Goal: Task Accomplishment & Management: Manage account settings

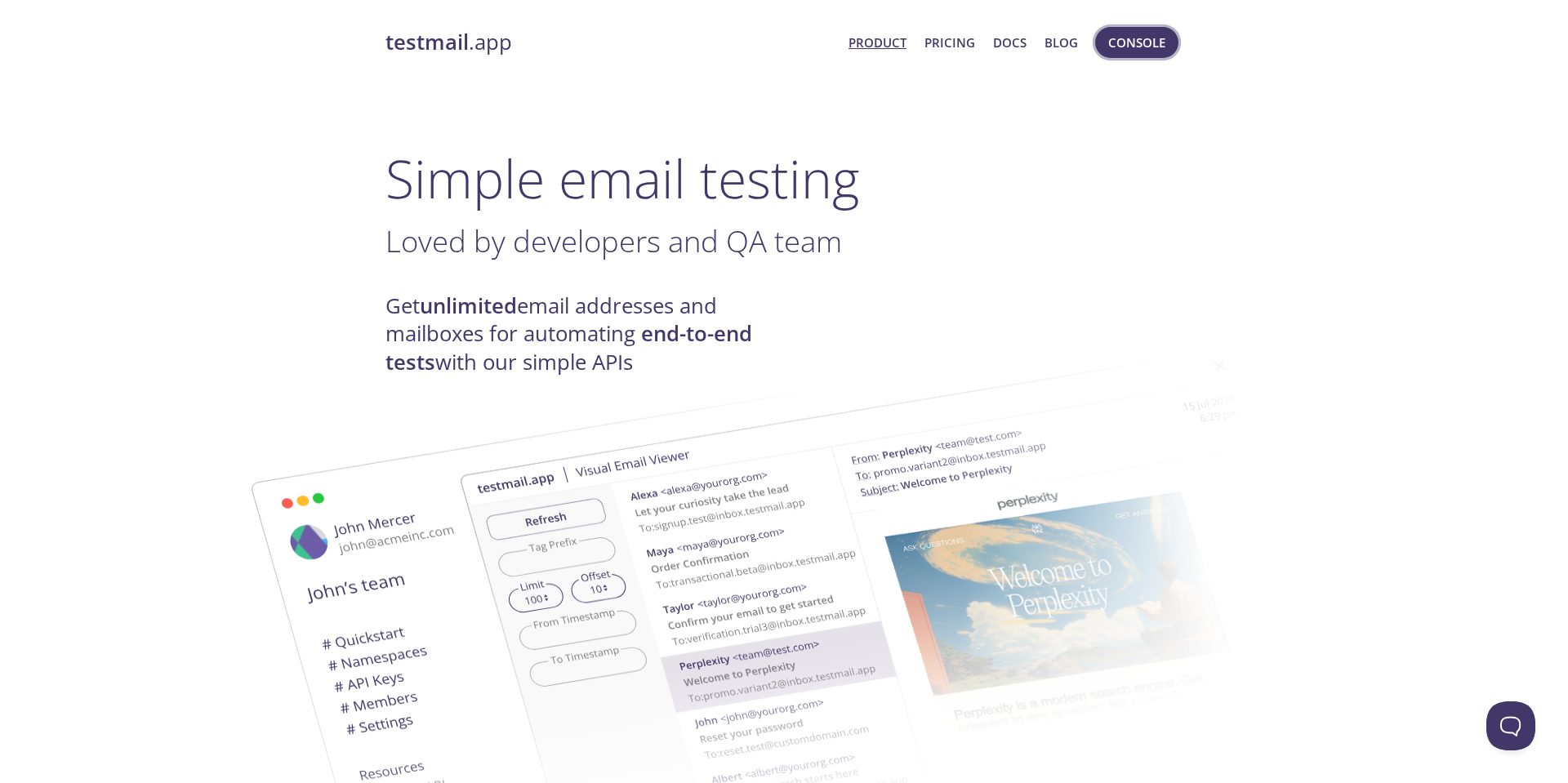
click at [1127, 50] on span "Console" at bounding box center [1137, 42] width 57 height 21
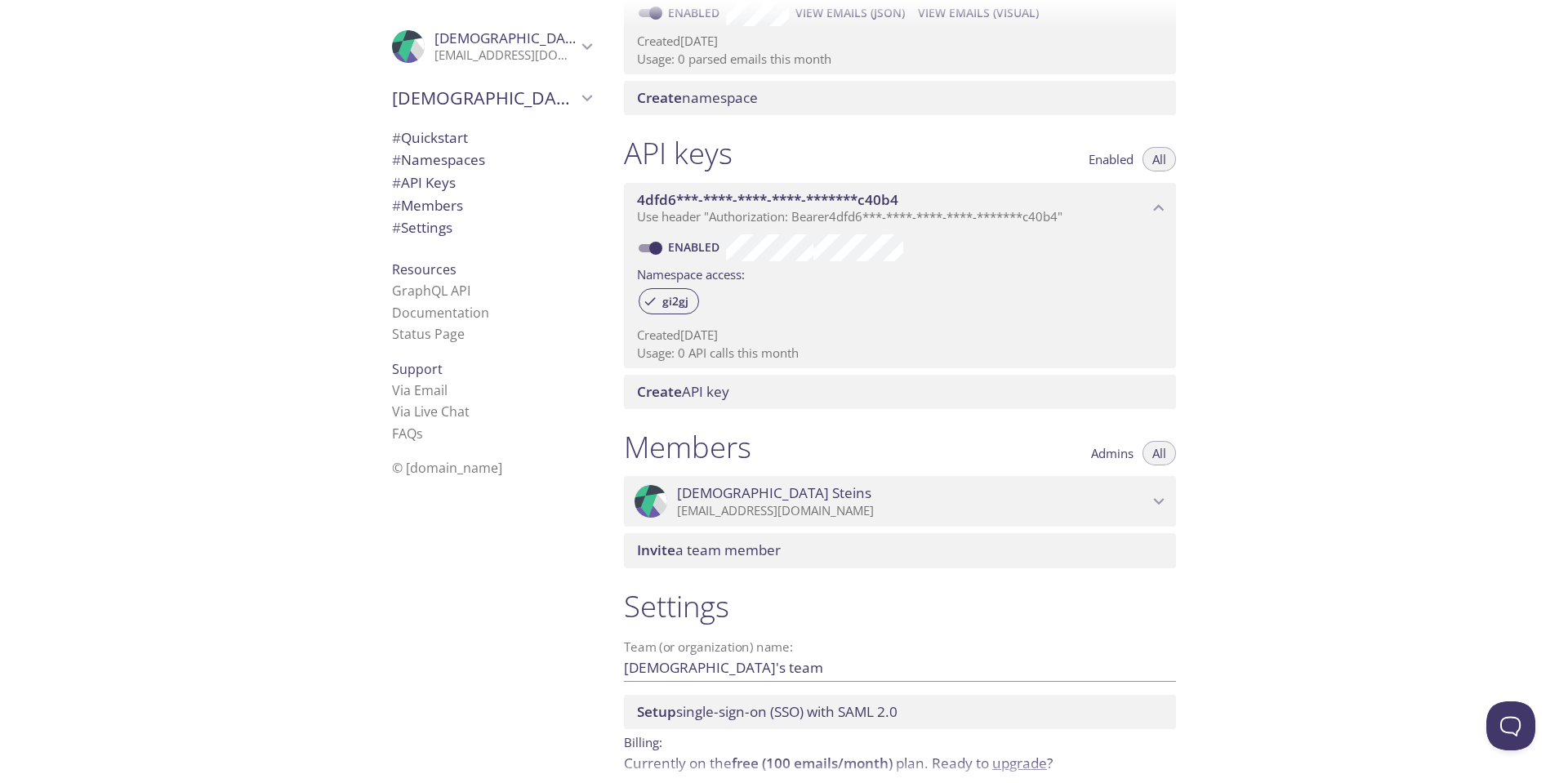
scroll to position [315, 0]
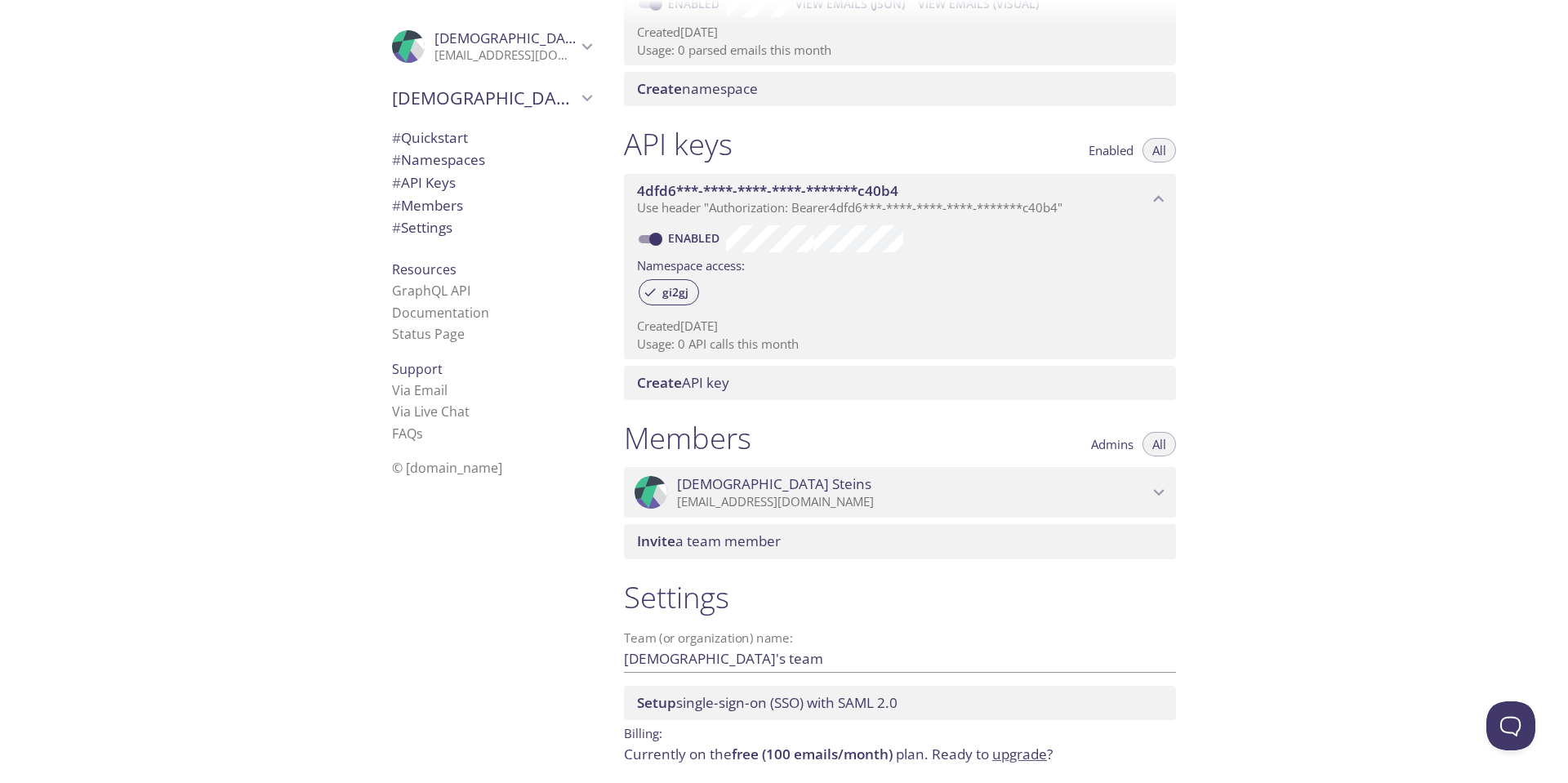
click at [1149, 493] on icon "Christian Steins" at bounding box center [1159, 492] width 21 height 21
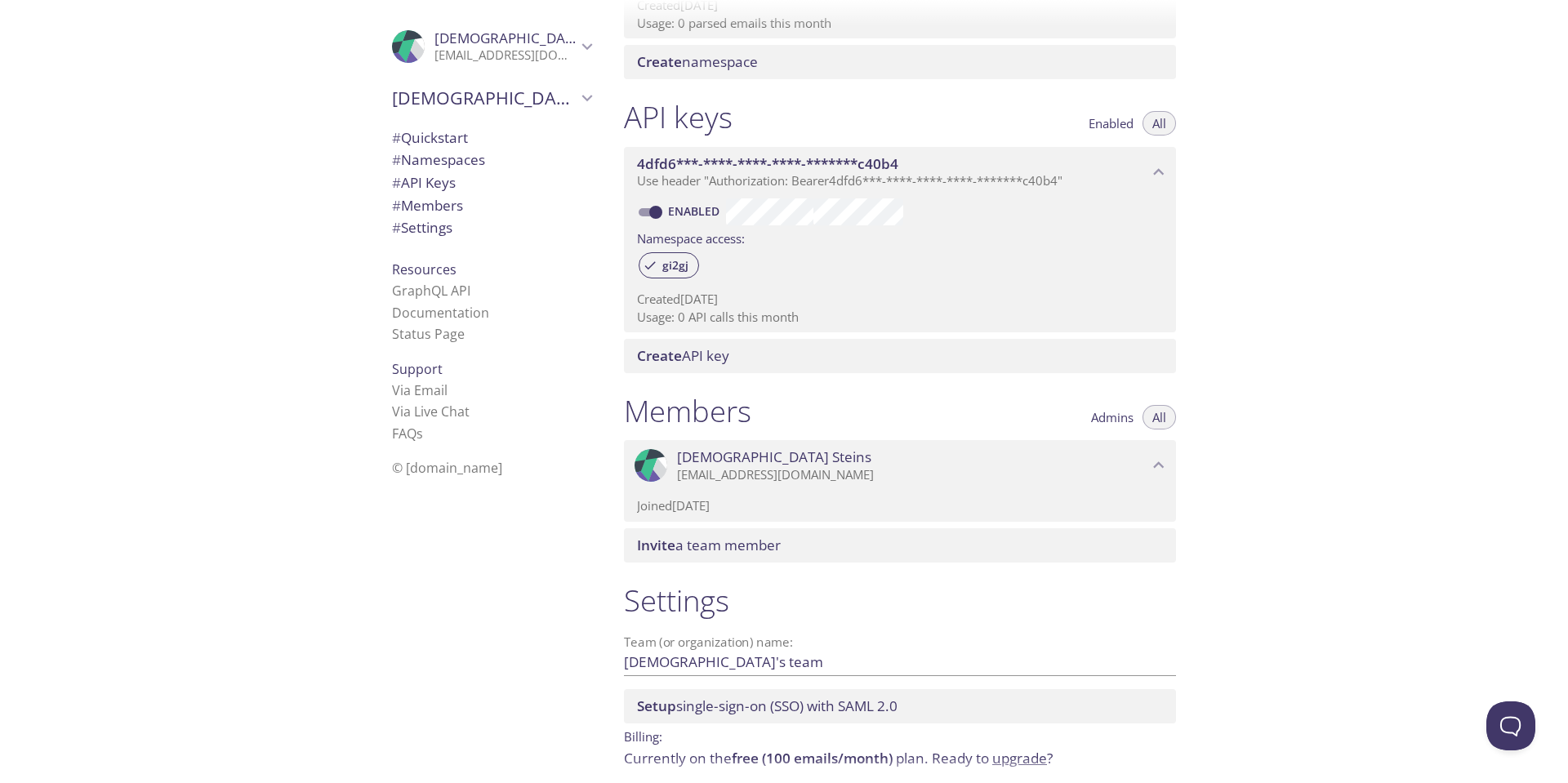
scroll to position [408, 0]
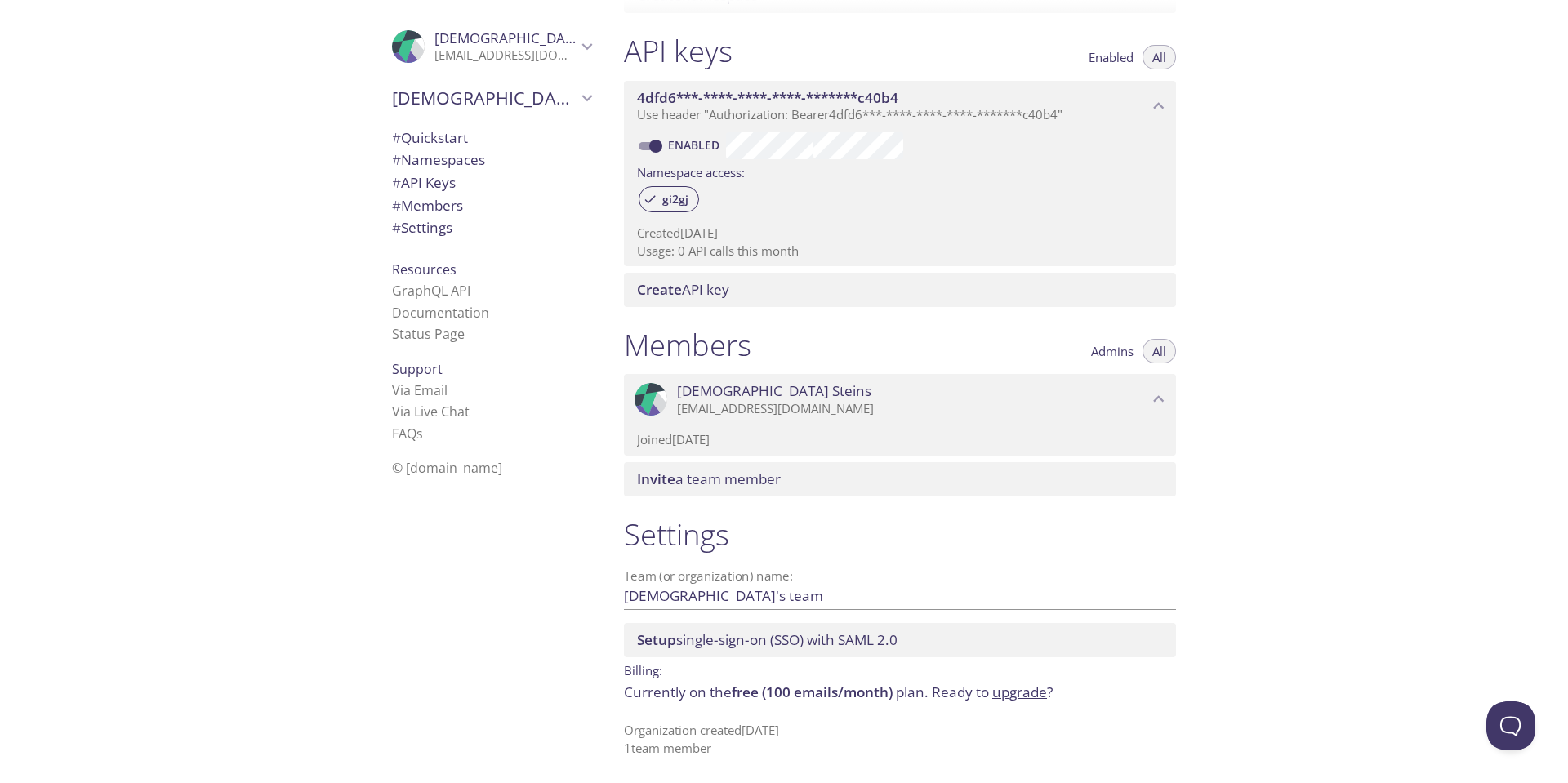
click at [490, 57] on p "[EMAIL_ADDRESS][DOMAIN_NAME]" at bounding box center [505, 56] width 142 height 16
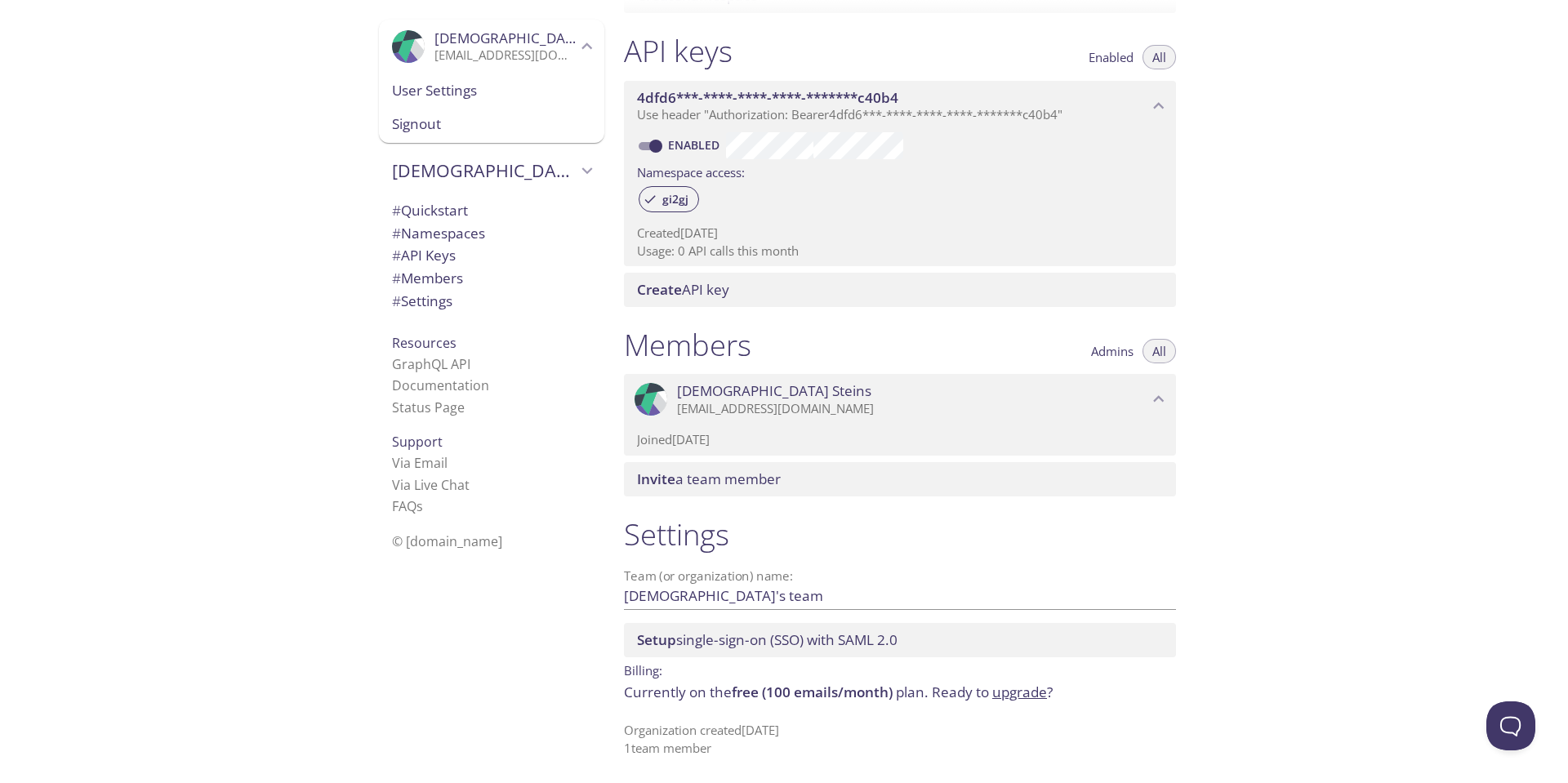
click at [464, 92] on span "User Settings" at bounding box center [492, 90] width 200 height 21
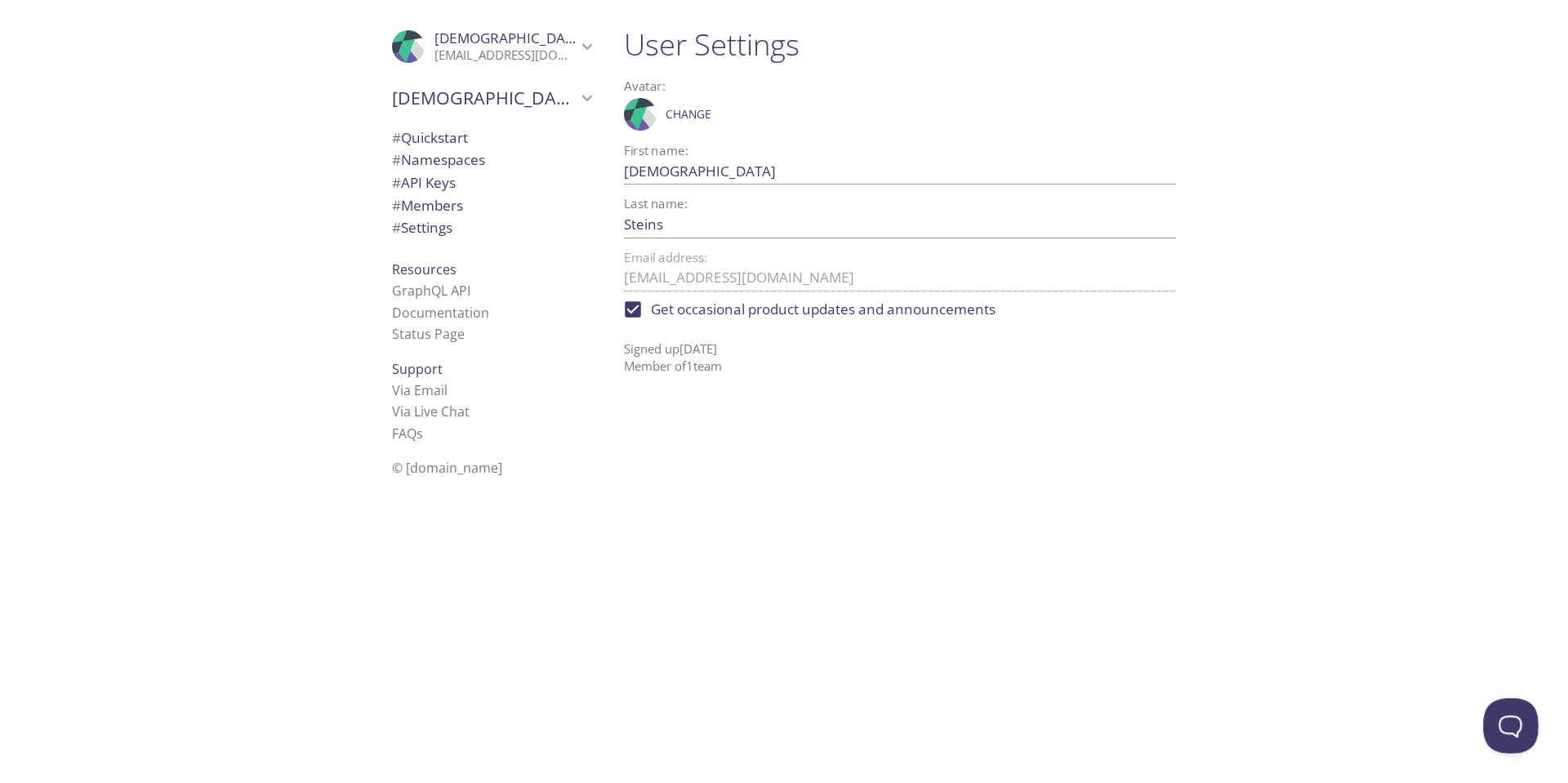
click at [1491, 713] on button "Open Beacon popover" at bounding box center [1508, 723] width 49 height 49
